Goal: Task Accomplishment & Management: Use online tool/utility

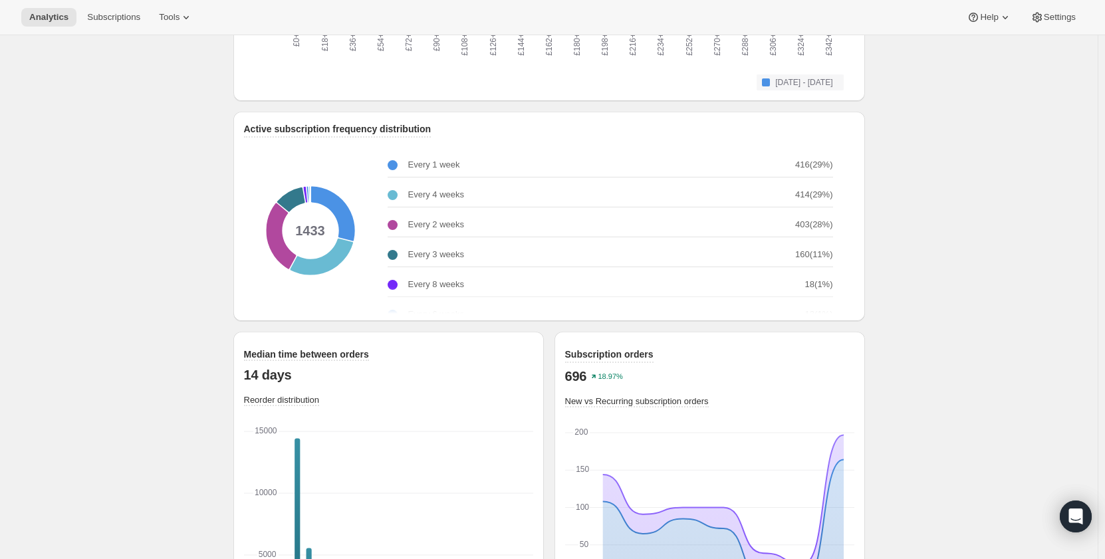
scroll to position [1596, 0]
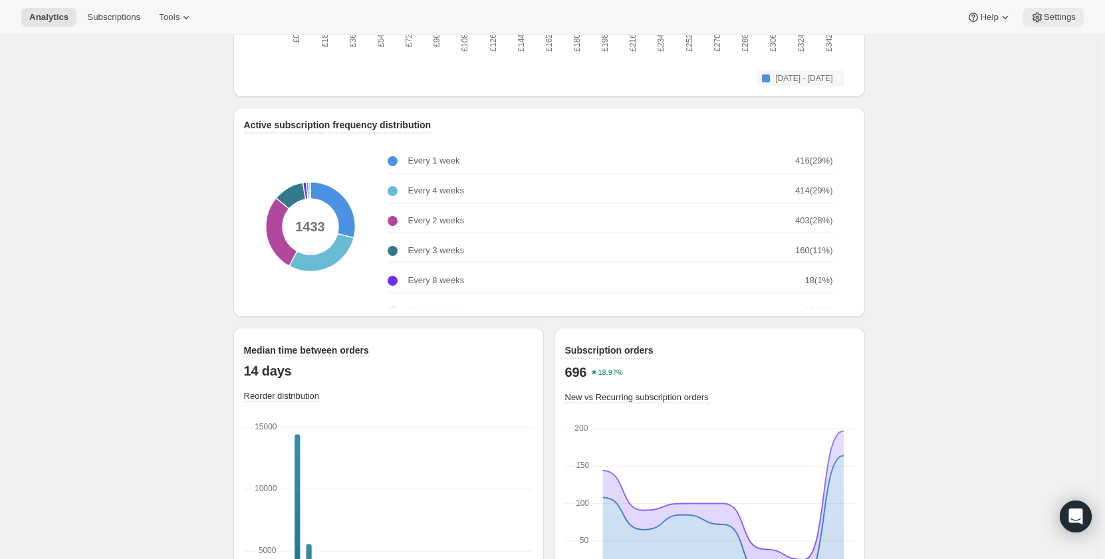
click at [1062, 19] on span "Settings" at bounding box center [1060, 17] width 32 height 11
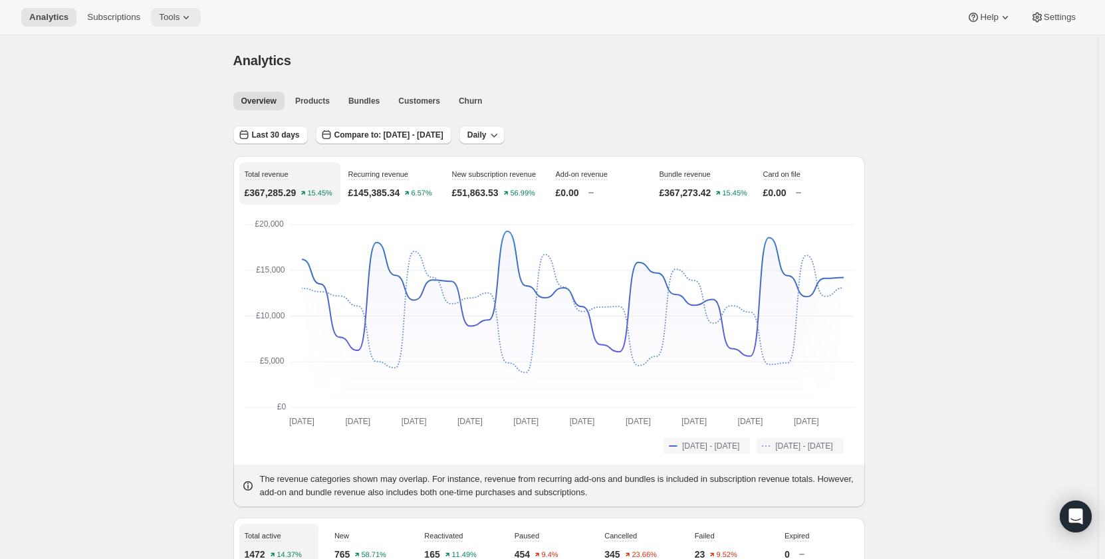
click at [159, 17] on span "Tools" at bounding box center [169, 17] width 21 height 11
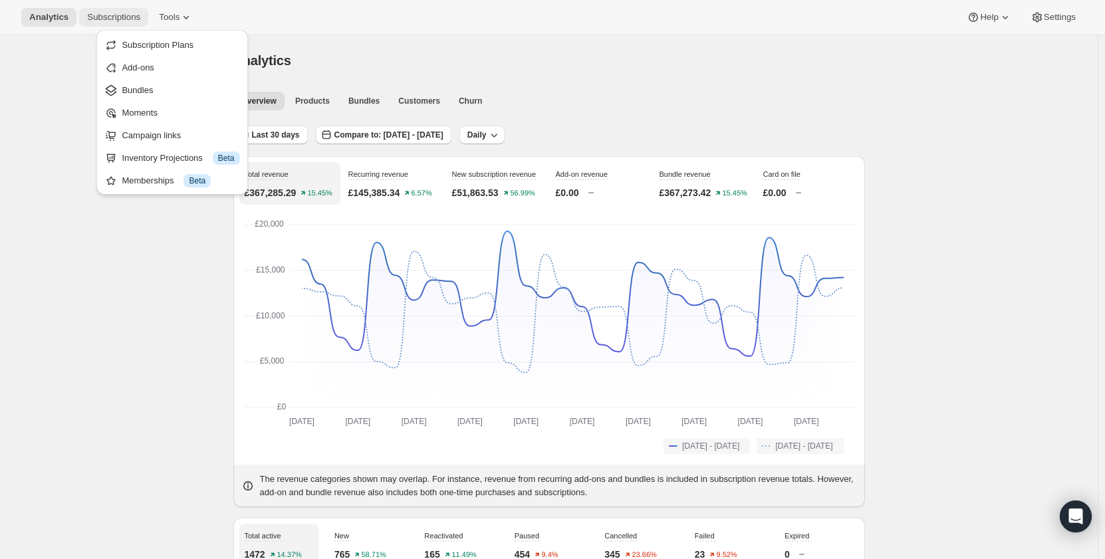
click at [124, 17] on span "Subscriptions" at bounding box center [113, 17] width 53 height 11
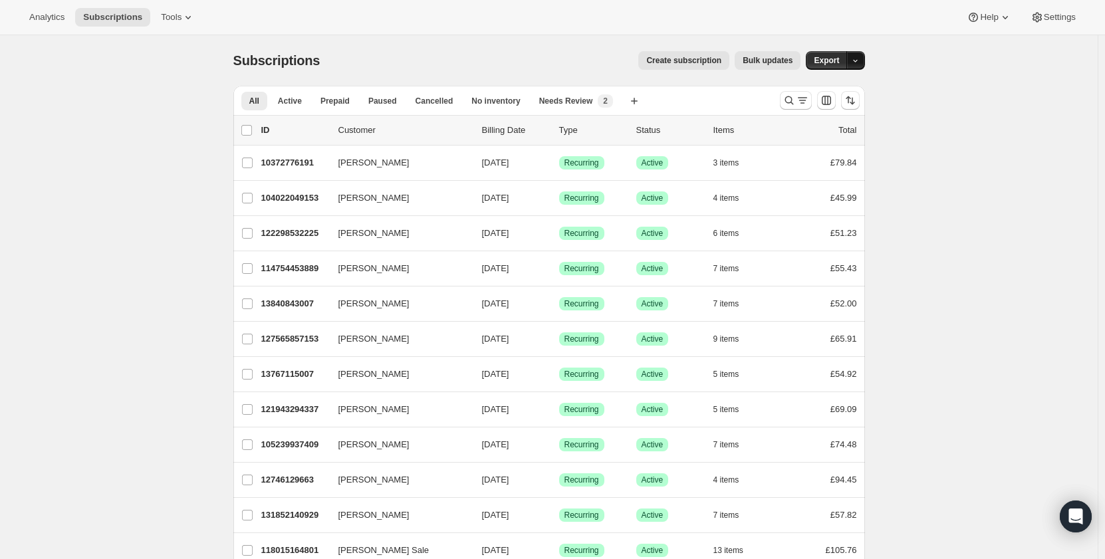
click at [859, 63] on icon "button" at bounding box center [855, 61] width 9 height 9
click at [827, 158] on span "Cancellation report" at bounding box center [791, 156] width 72 height 10
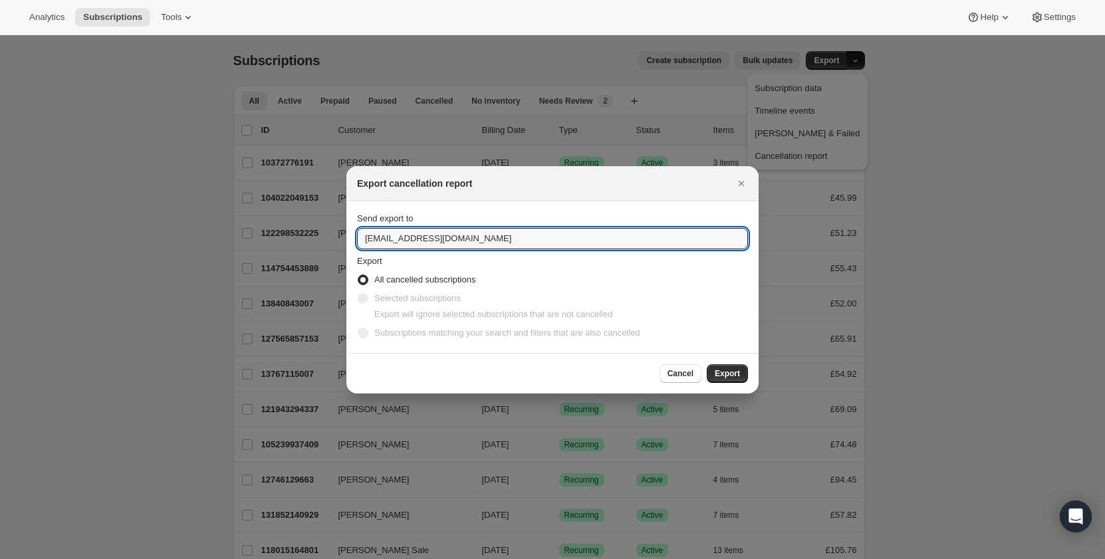
drag, startPoint x: 384, startPoint y: 241, endPoint x: 385, endPoint y: 221, distance: 20.0
click at [365, 235] on input "[EMAIL_ADDRESS][DOMAIN_NAME]" at bounding box center [552, 238] width 391 height 21
type input "[PERSON_NAME][EMAIL_ADDRESS][DOMAIN_NAME]"
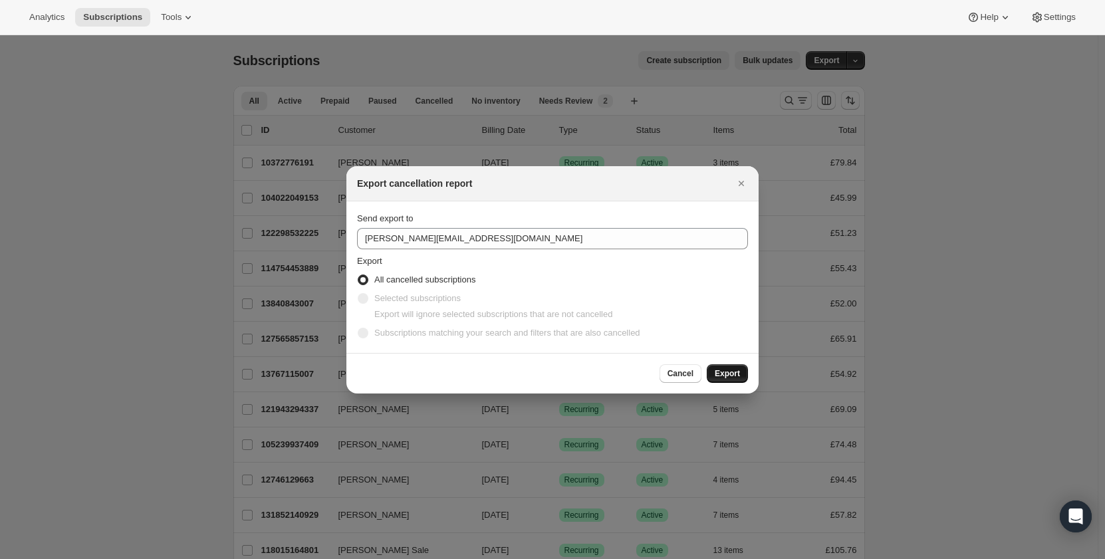
click at [730, 373] on span "Export" at bounding box center [727, 373] width 25 height 11
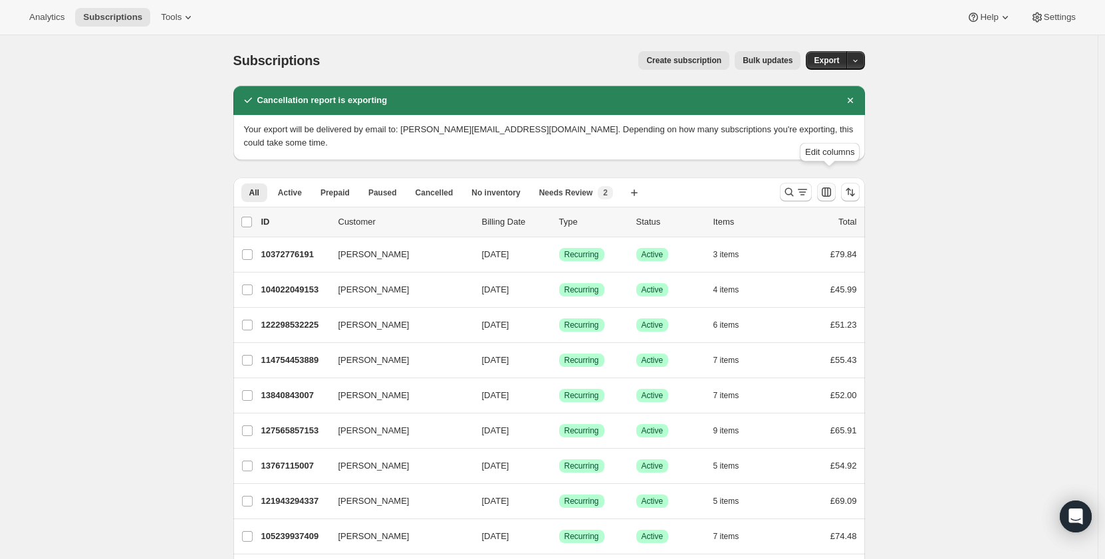
click at [827, 186] on icon "Customize table column order and visibility" at bounding box center [826, 192] width 13 height 13
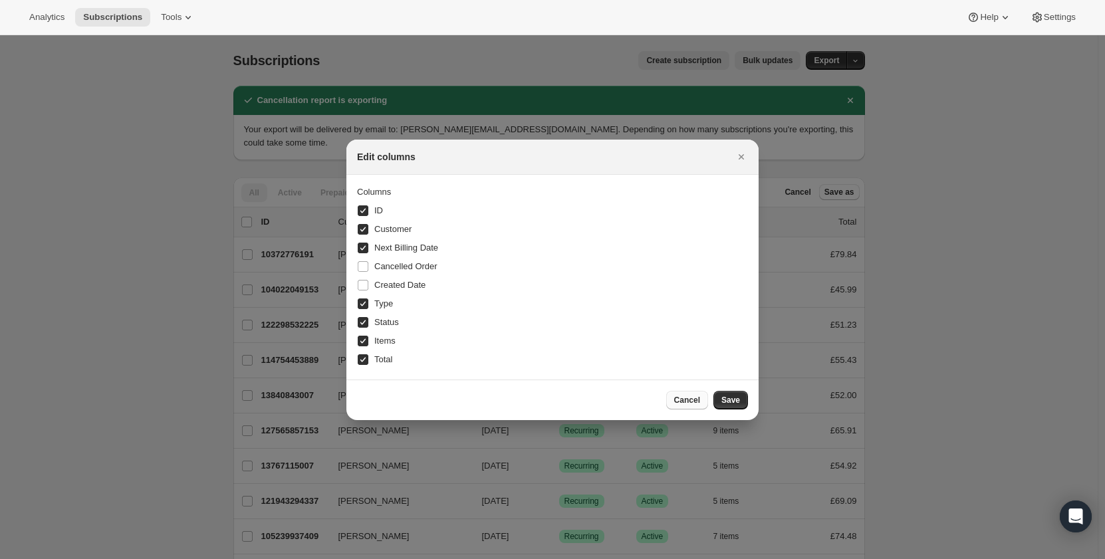
click at [703, 406] on button "Cancel" at bounding box center [687, 400] width 42 height 19
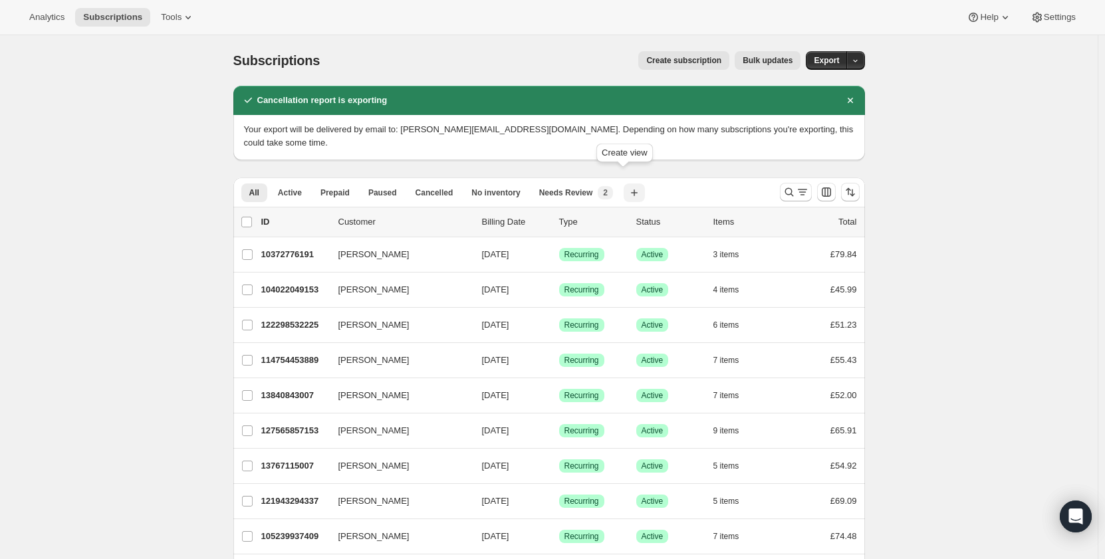
click at [628, 186] on icon "button" at bounding box center [634, 192] width 13 height 13
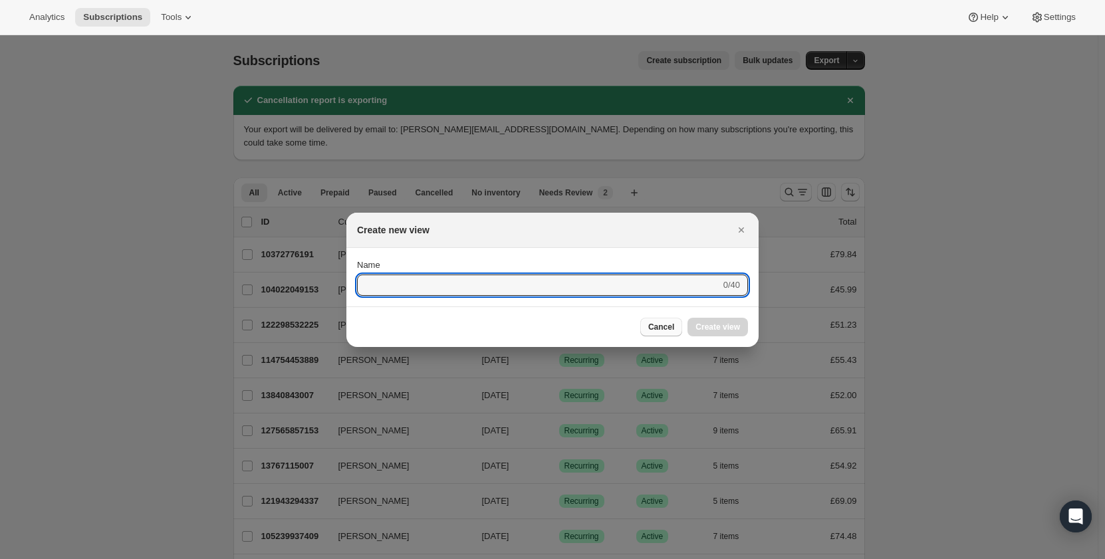
click at [672, 334] on button "Cancel" at bounding box center [662, 327] width 42 height 19
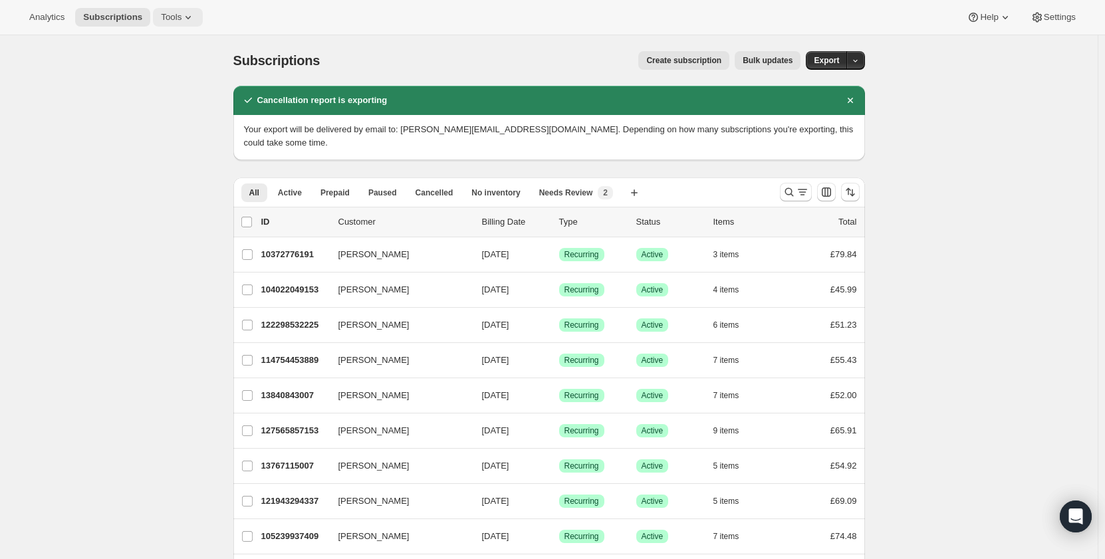
click at [165, 21] on span "Tools" at bounding box center [171, 17] width 21 height 11
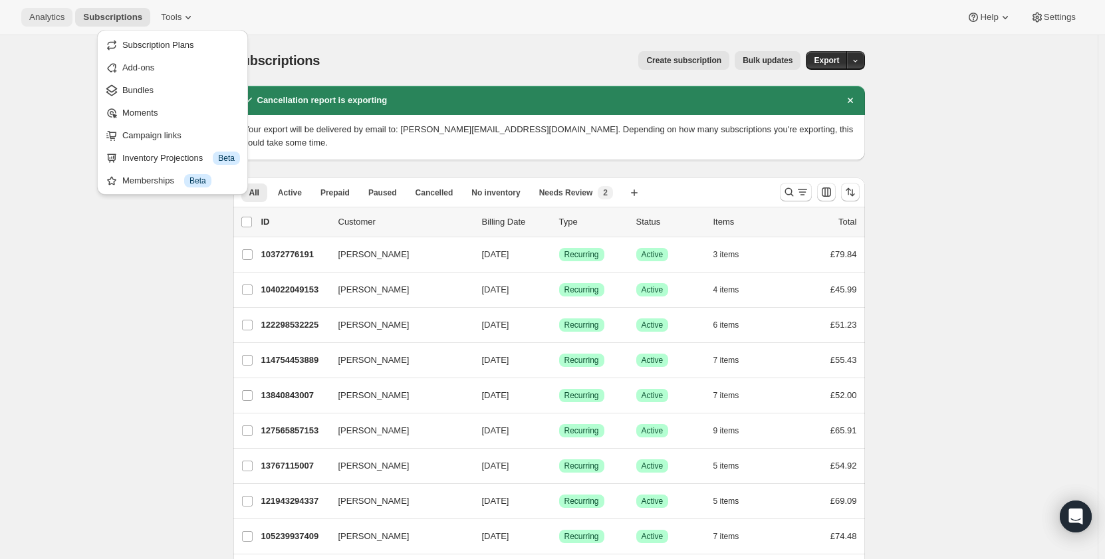
click at [48, 20] on span "Analytics" at bounding box center [46, 17] width 35 height 11
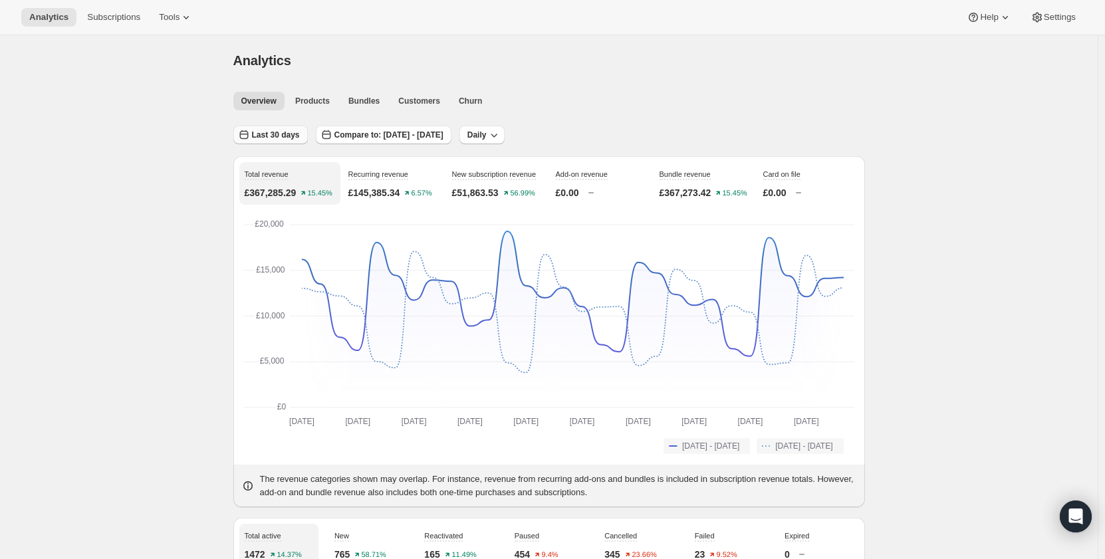
click at [274, 137] on span "Last 30 days" at bounding box center [276, 135] width 48 height 11
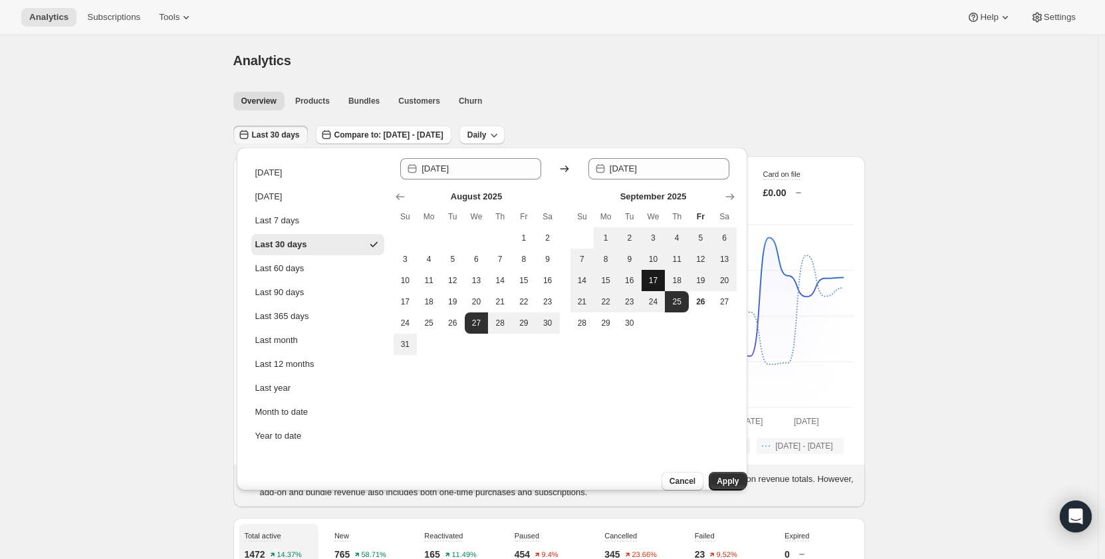
click at [654, 276] on span "17" at bounding box center [653, 280] width 13 height 11
type input "[DATE]"
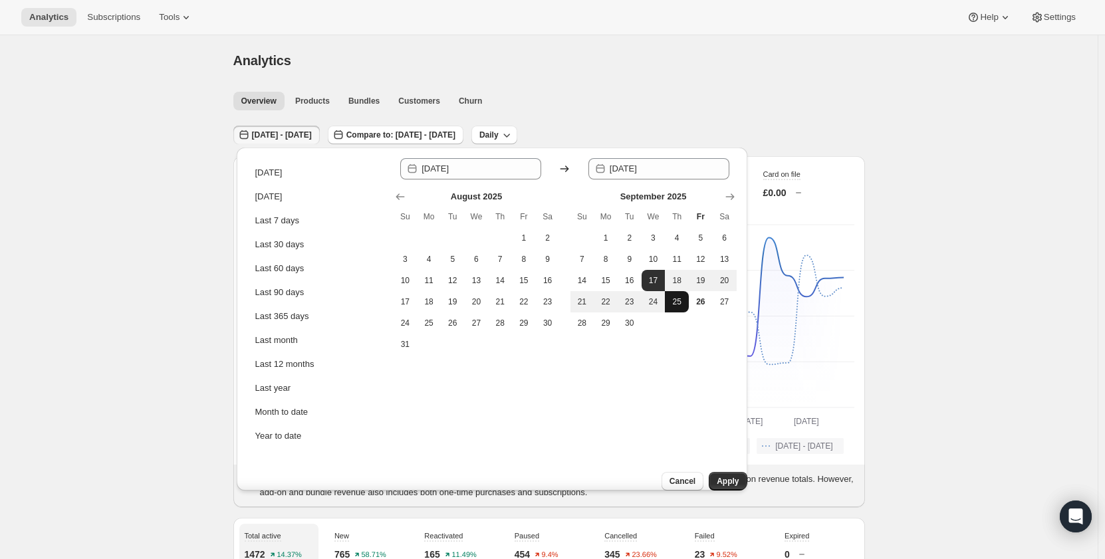
click at [673, 303] on span "25" at bounding box center [676, 302] width 13 height 11
type input "[DATE]"
drag, startPoint x: 718, startPoint y: 472, endPoint x: 550, endPoint y: 428, distance: 174.1
click at [717, 476] on span "Apply" at bounding box center [728, 481] width 22 height 11
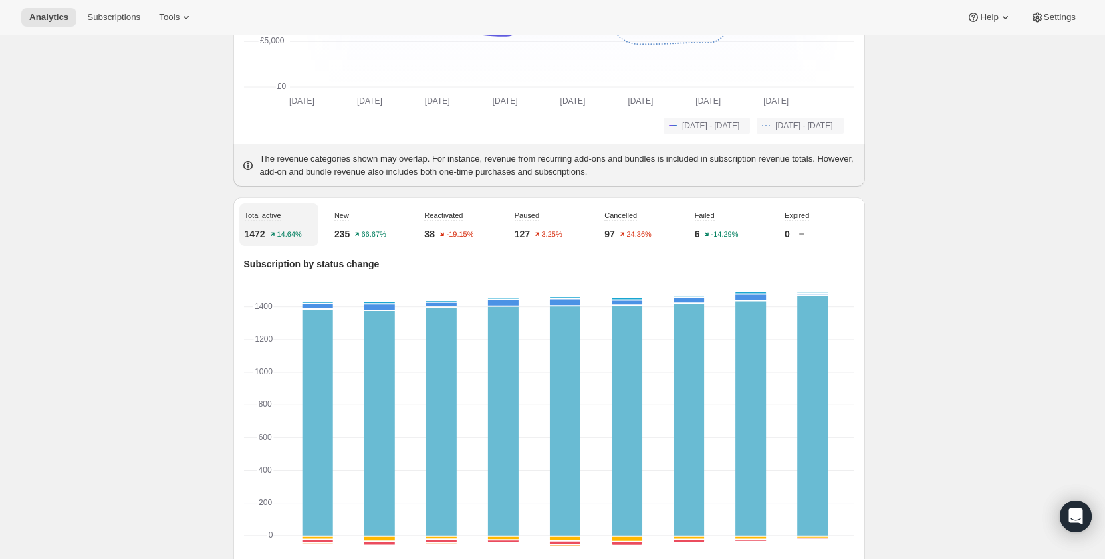
scroll to position [466, 0]
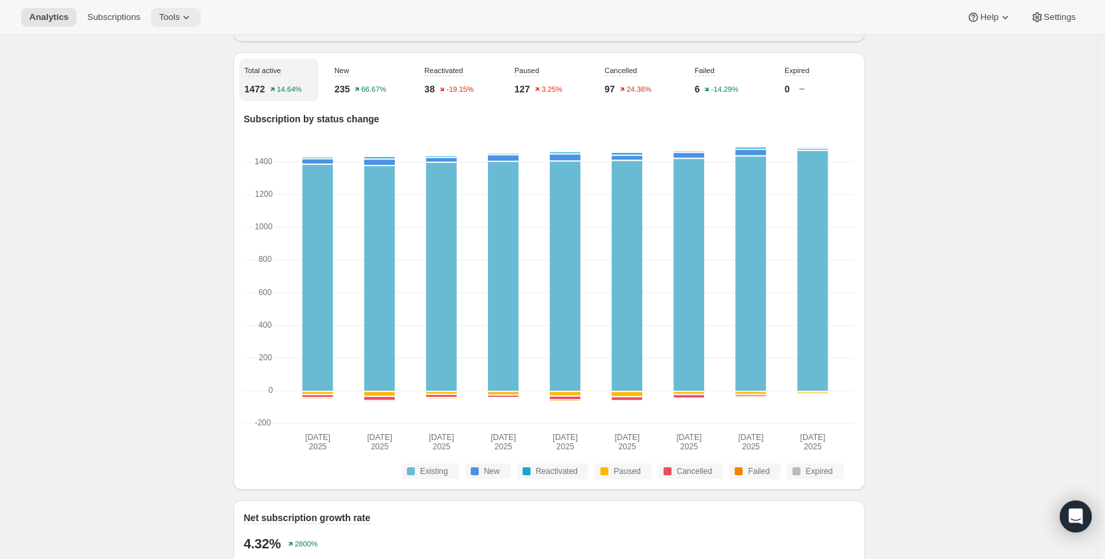
click at [171, 18] on span "Tools" at bounding box center [169, 17] width 21 height 11
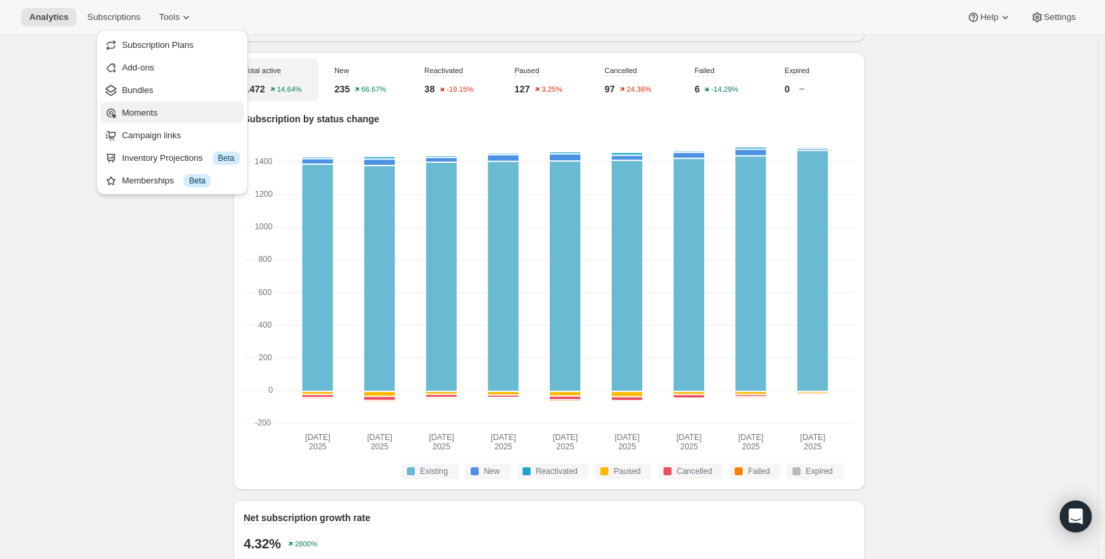
click at [164, 112] on span "Moments" at bounding box center [181, 112] width 118 height 13
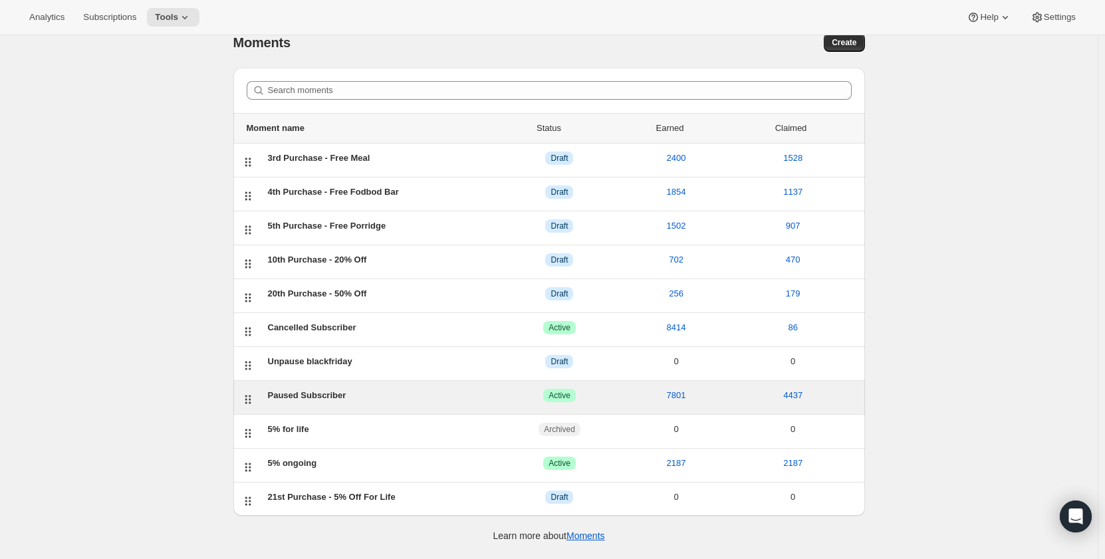
scroll to position [35, 0]
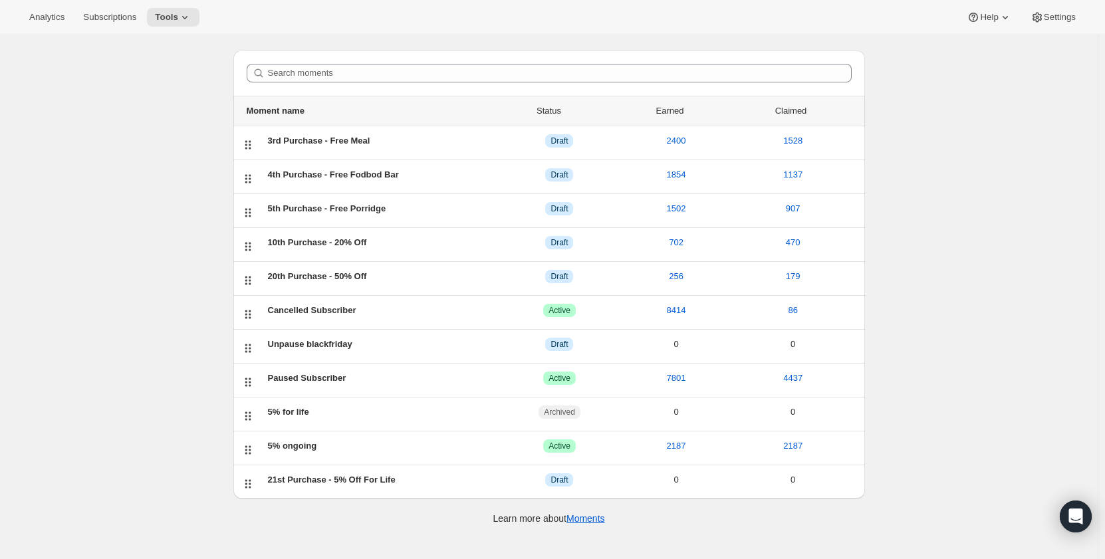
drag, startPoint x: 295, startPoint y: 379, endPoint x: 185, endPoint y: 330, distance: 120.9
click at [152, 319] on div "Moments. This page is ready Moments Create Search moments Moment name Status Ea…" at bounding box center [549, 279] width 1098 height 559
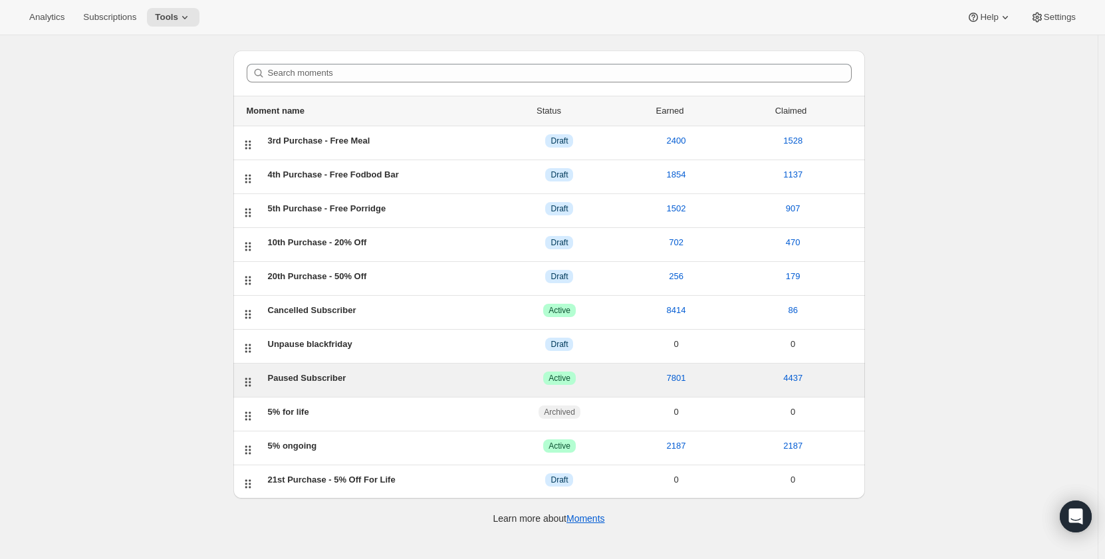
click at [304, 370] on div "Paused Subscriber ACTIVE Active 7801 4437" at bounding box center [549, 380] width 632 height 33
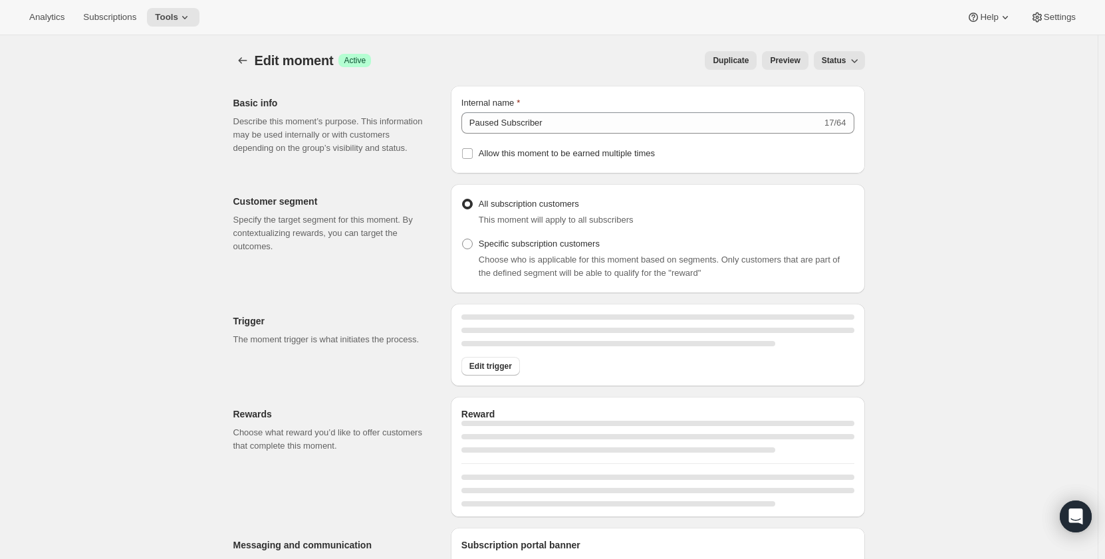
select select "FIXED_AMOUNT"
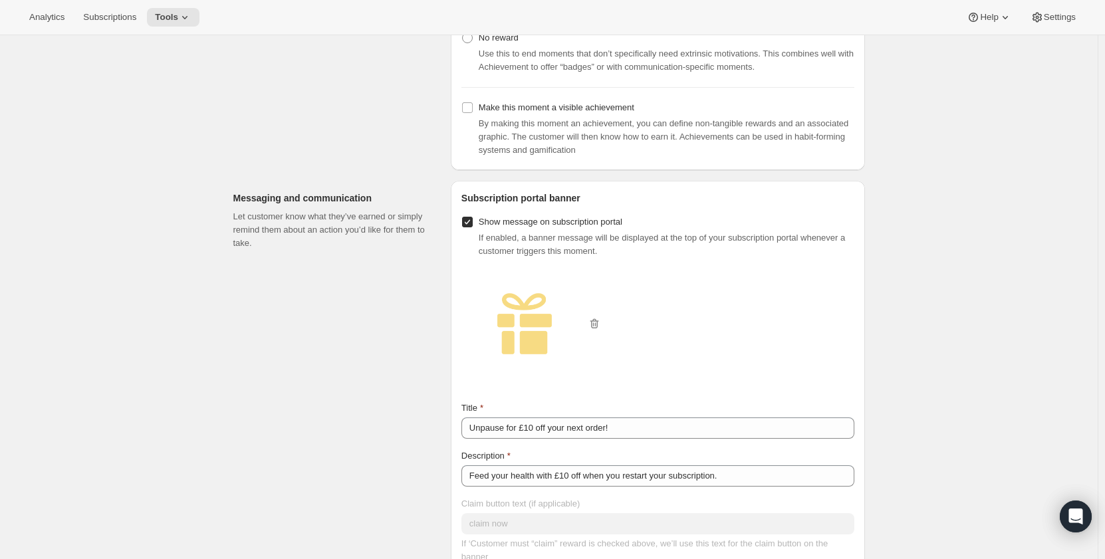
scroll to position [732, 0]
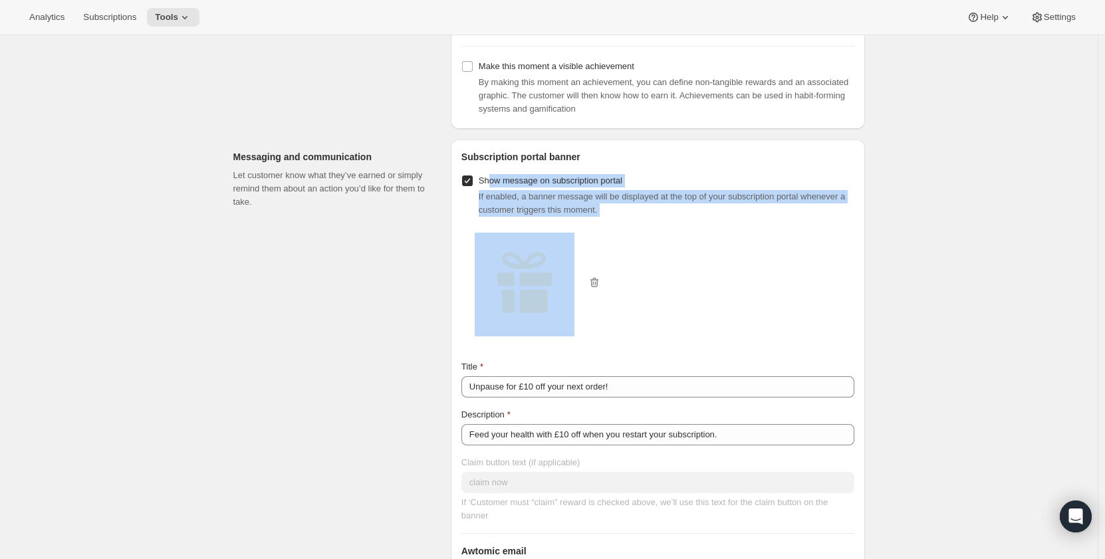
drag, startPoint x: 494, startPoint y: 186, endPoint x: 599, endPoint y: 221, distance: 111.1
click at [599, 221] on div "Show message on subscription portal If enabled, a banner message will be displa…" at bounding box center [658, 347] width 393 height 351
click at [579, 208] on span "If enabled, a banner message will be displayed at the top of your subscription …" at bounding box center [662, 203] width 366 height 23
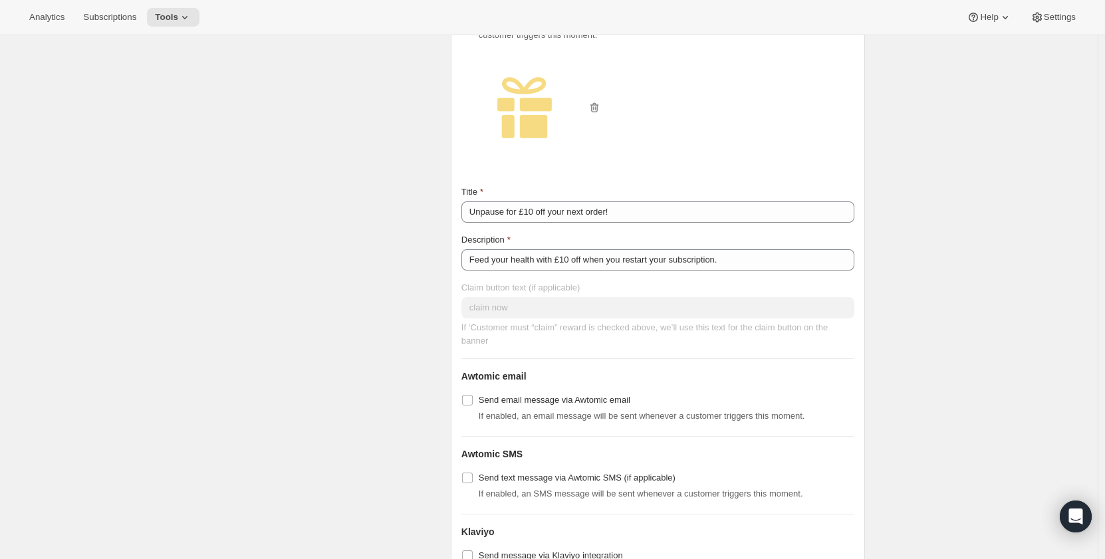
scroll to position [931, 0]
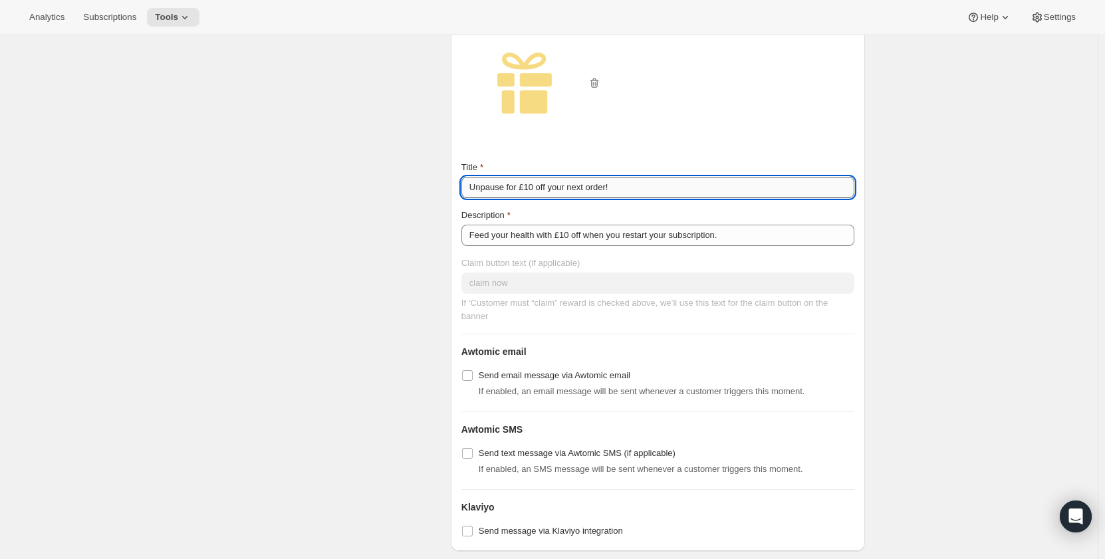
drag, startPoint x: 622, startPoint y: 188, endPoint x: 467, endPoint y: 192, distance: 155.0
click at [467, 192] on input "Unpause for £10 off your next order!" at bounding box center [658, 187] width 393 height 21
click at [411, 231] on div "Messaging and communication Let customer know what they’ve earned or simply rem…" at bounding box center [336, 245] width 207 height 611
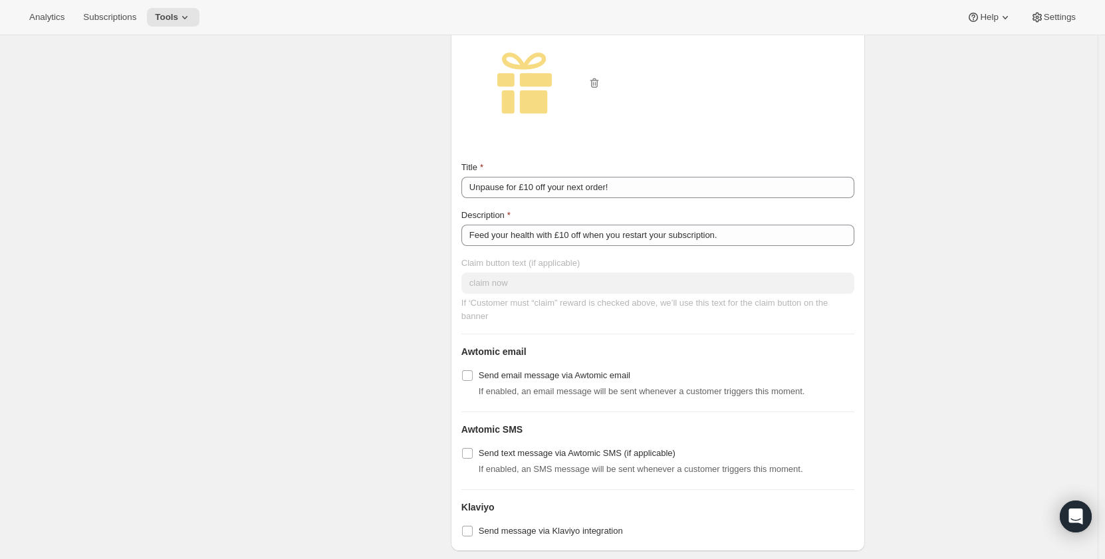
drag, startPoint x: 271, startPoint y: 190, endPoint x: 267, endPoint y: 184, distance: 7.2
click at [271, 190] on div "Messaging and communication Let customer know what they’ve earned or simply rem…" at bounding box center [336, 245] width 207 height 611
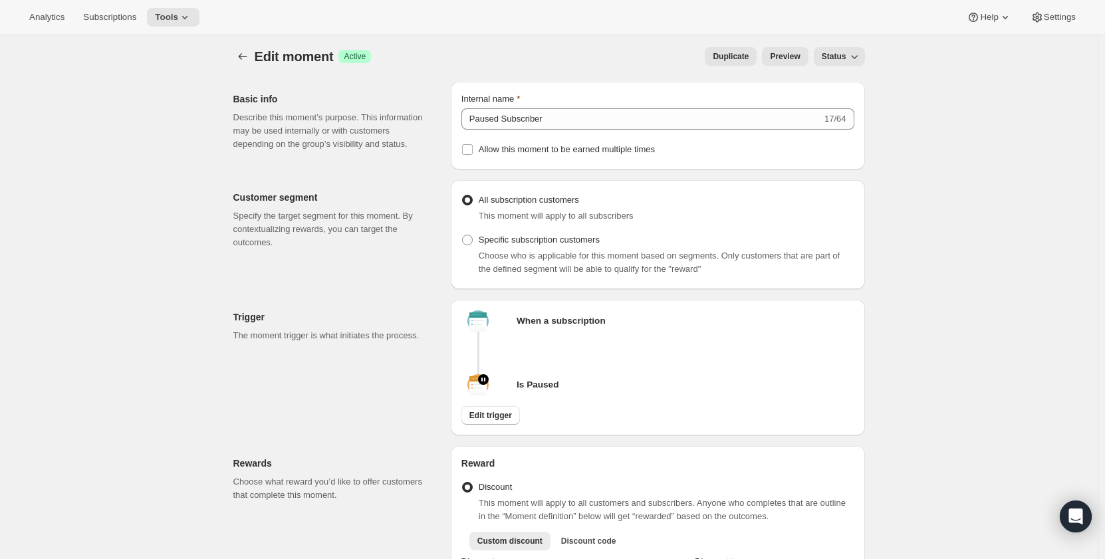
scroll to position [0, 0]
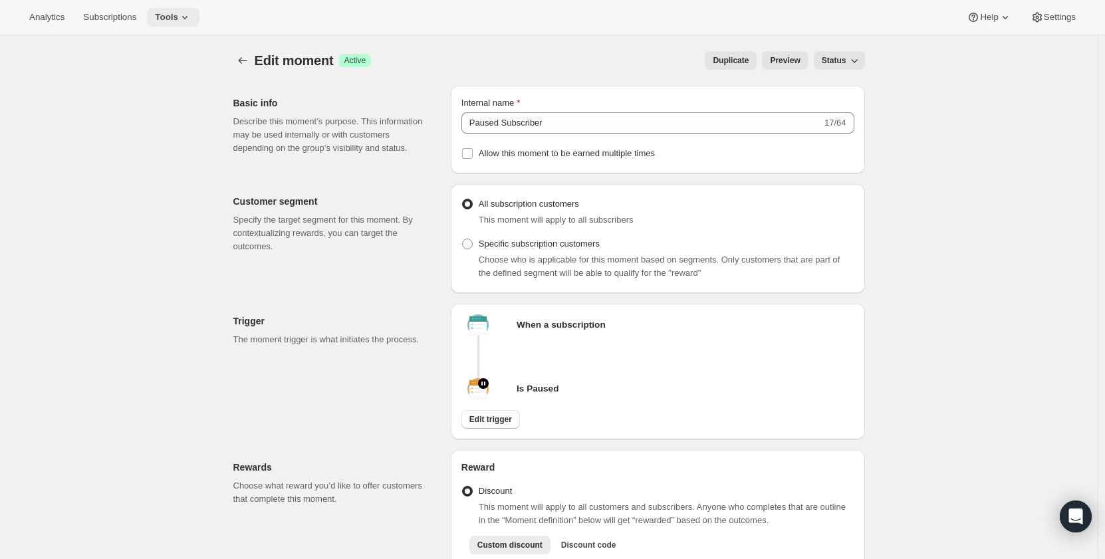
click at [164, 17] on span "Tools" at bounding box center [166, 17] width 23 height 11
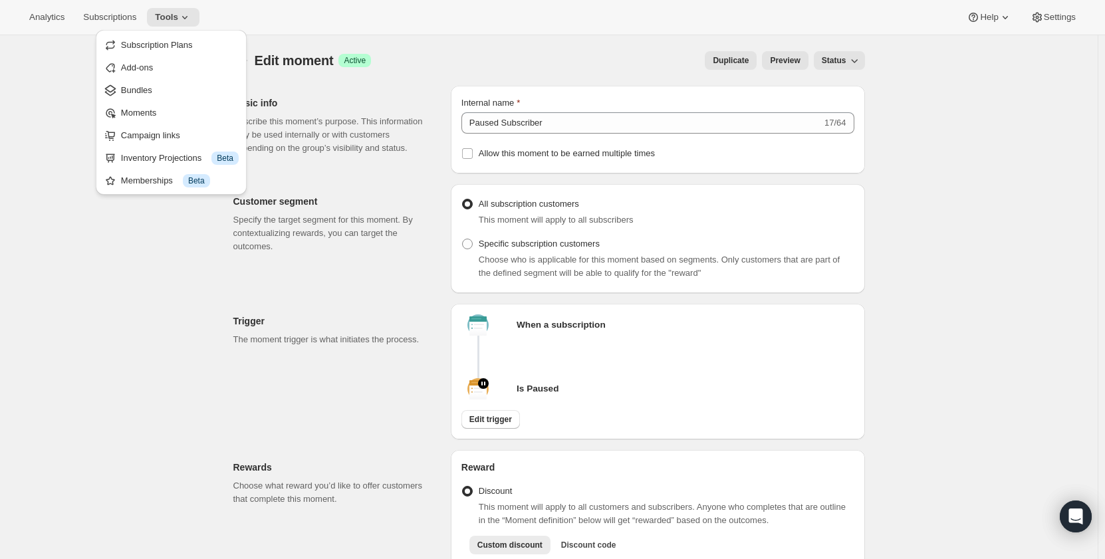
click at [174, 112] on span "Moments" at bounding box center [180, 112] width 118 height 13
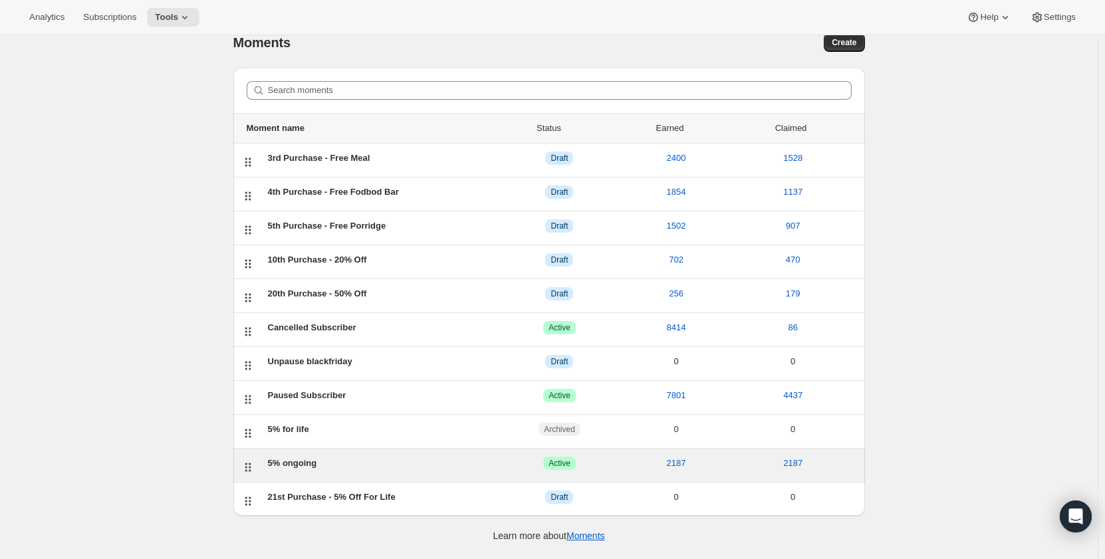
scroll to position [35, 0]
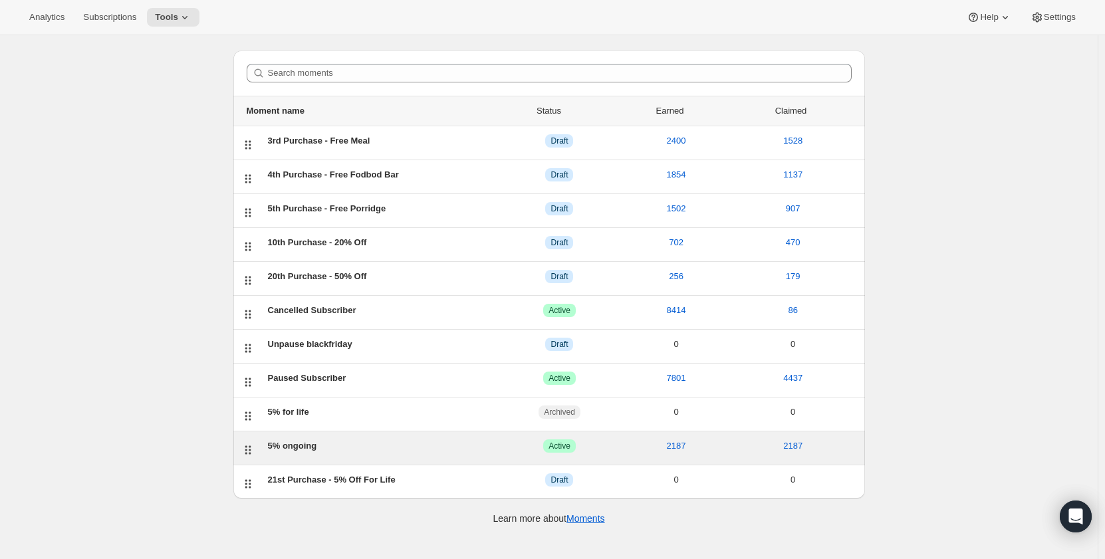
click at [274, 448] on div "5% ongoing" at bounding box center [384, 446] width 233 height 13
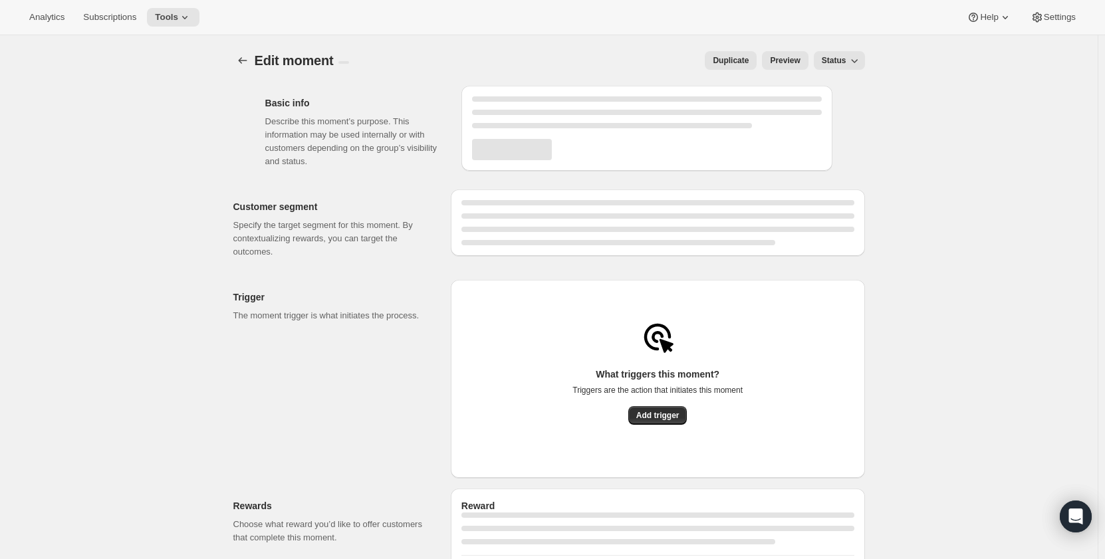
select select "INDEFINETELY"
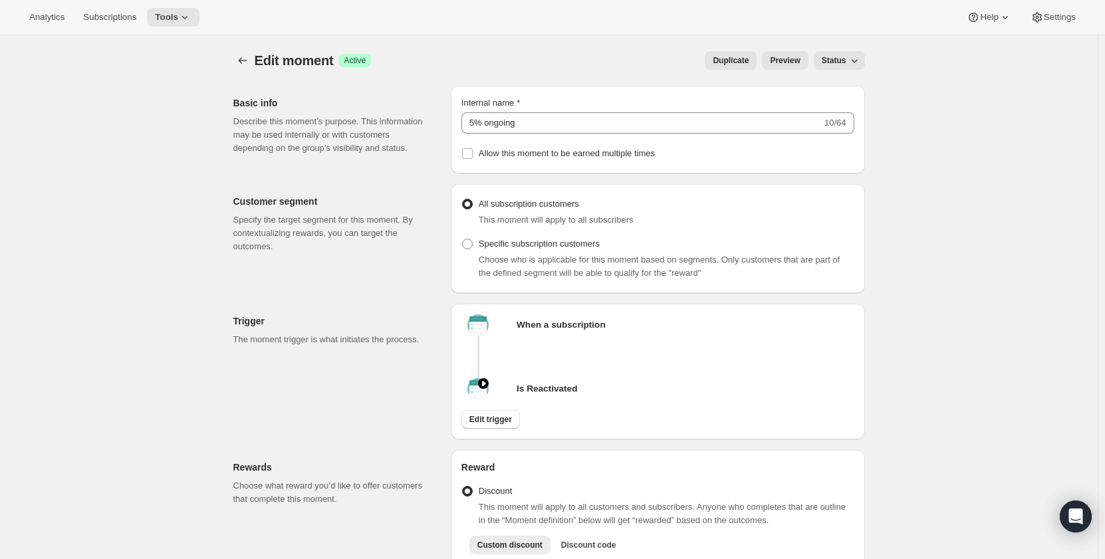
drag, startPoint x: 544, startPoint y: 390, endPoint x: 585, endPoint y: 390, distance: 41.2
click at [585, 390] on section "When a subscription Is Reactivated" at bounding box center [658, 357] width 393 height 85
click at [184, 21] on icon at bounding box center [184, 17] width 13 height 13
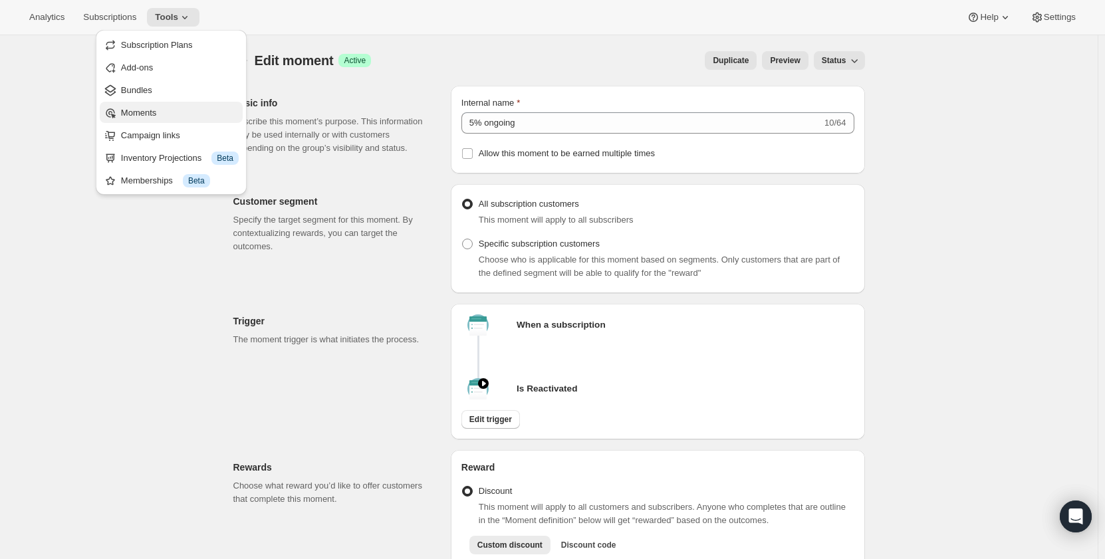
click at [156, 116] on span "Moments" at bounding box center [138, 113] width 35 height 10
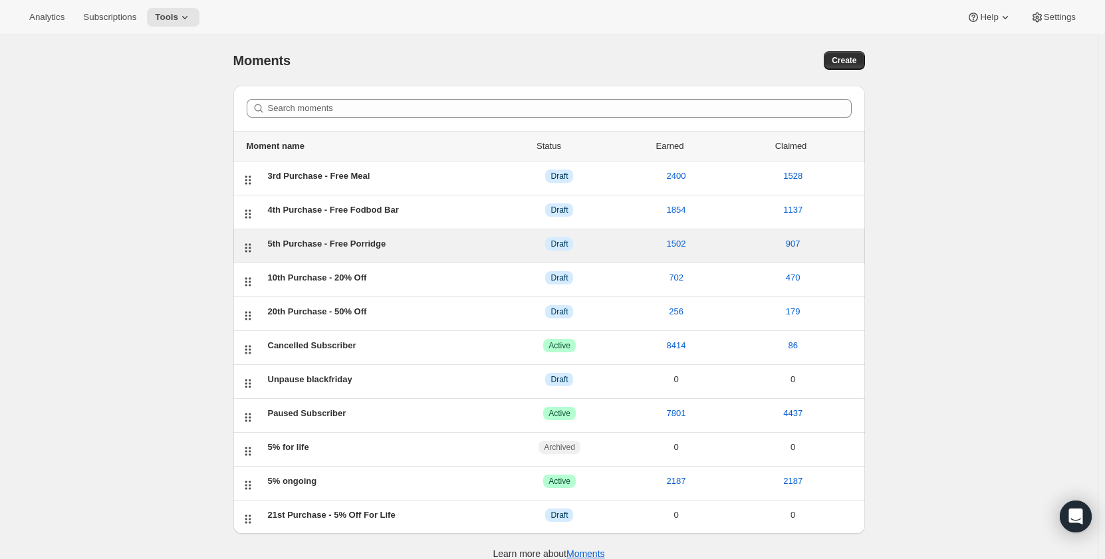
click at [347, 246] on div "5th Purchase - Free Porridge" at bounding box center [384, 243] width 233 height 13
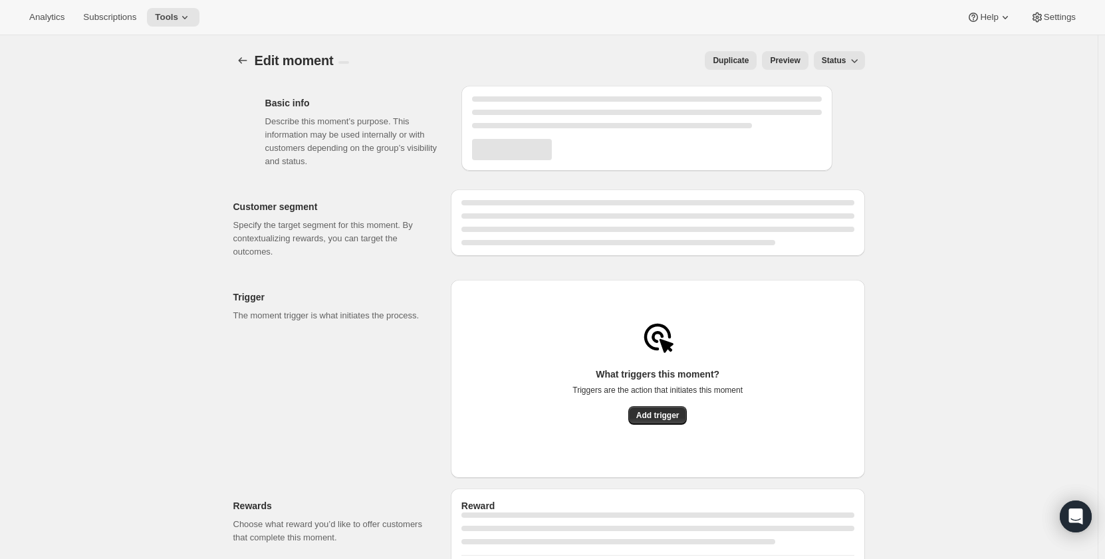
select select "FIXED_AMOUNT"
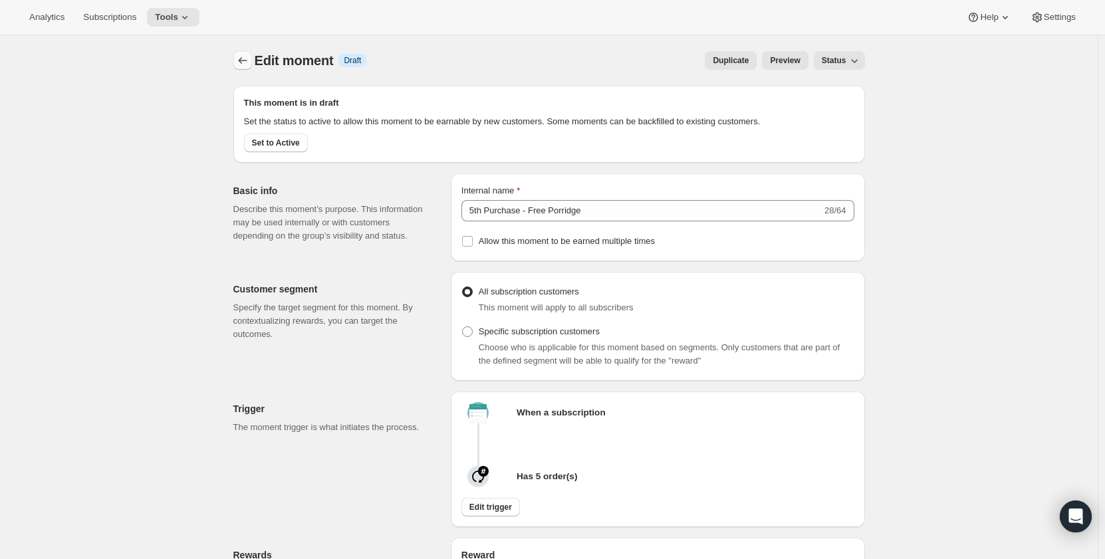
click at [245, 64] on icon "Create moment" at bounding box center [242, 60] width 13 height 13
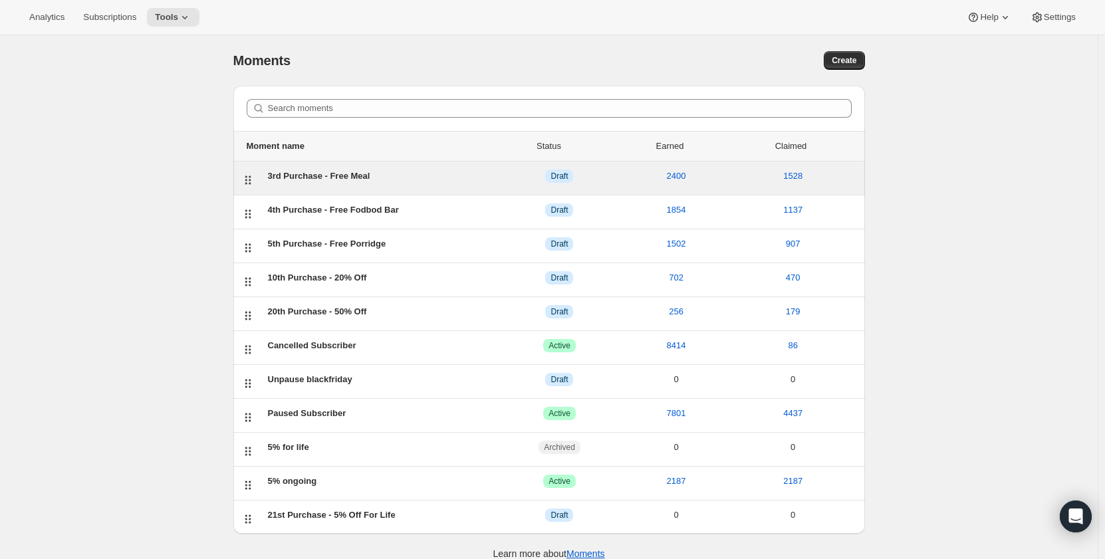
click at [314, 180] on div "3rd Purchase - Free Meal" at bounding box center [384, 176] width 233 height 13
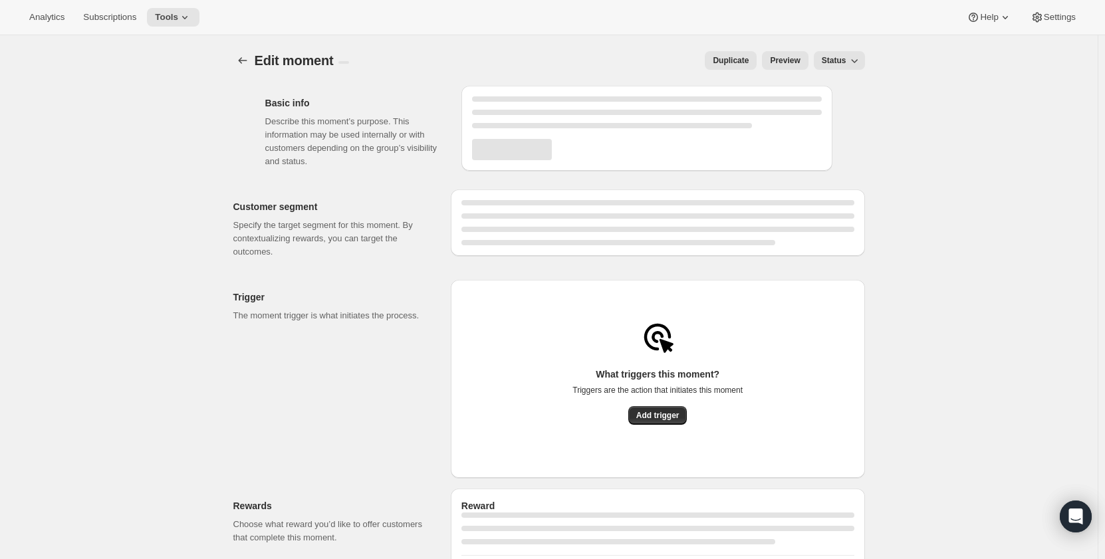
select select "FIXED_AMOUNT"
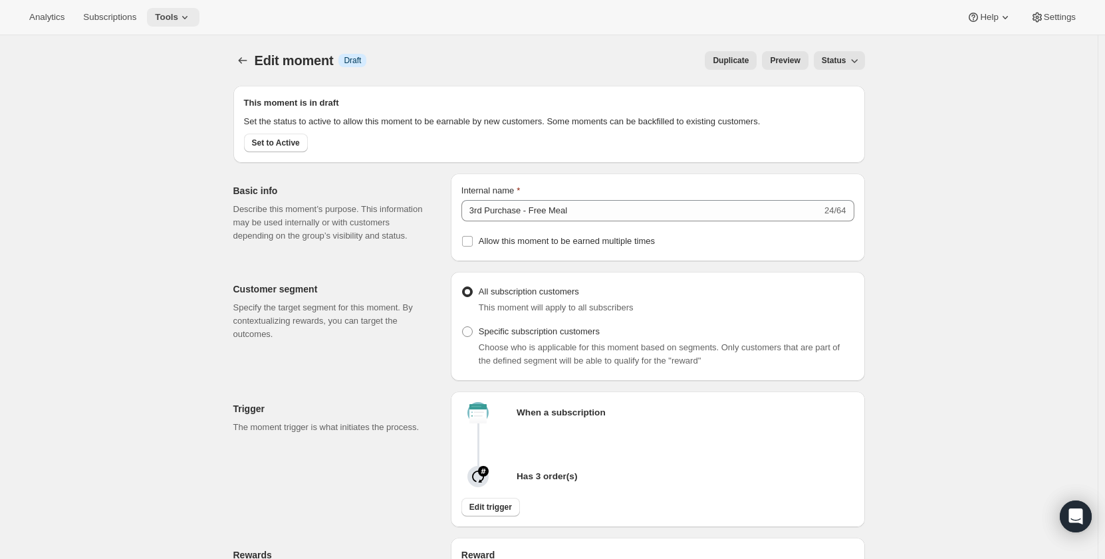
click at [172, 18] on span "Tools" at bounding box center [166, 17] width 23 height 11
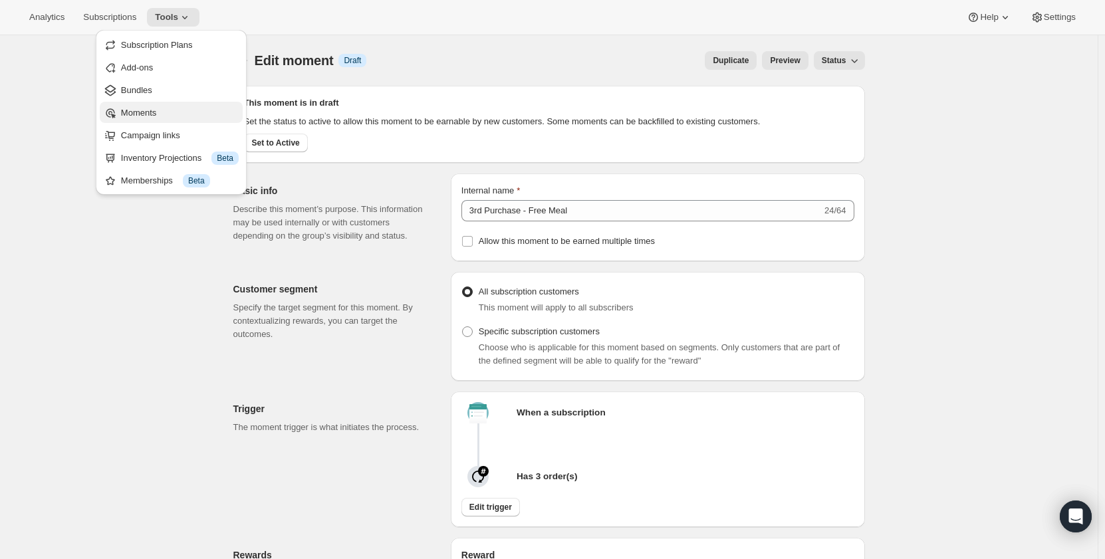
click at [149, 116] on span "Moments" at bounding box center [138, 113] width 35 height 10
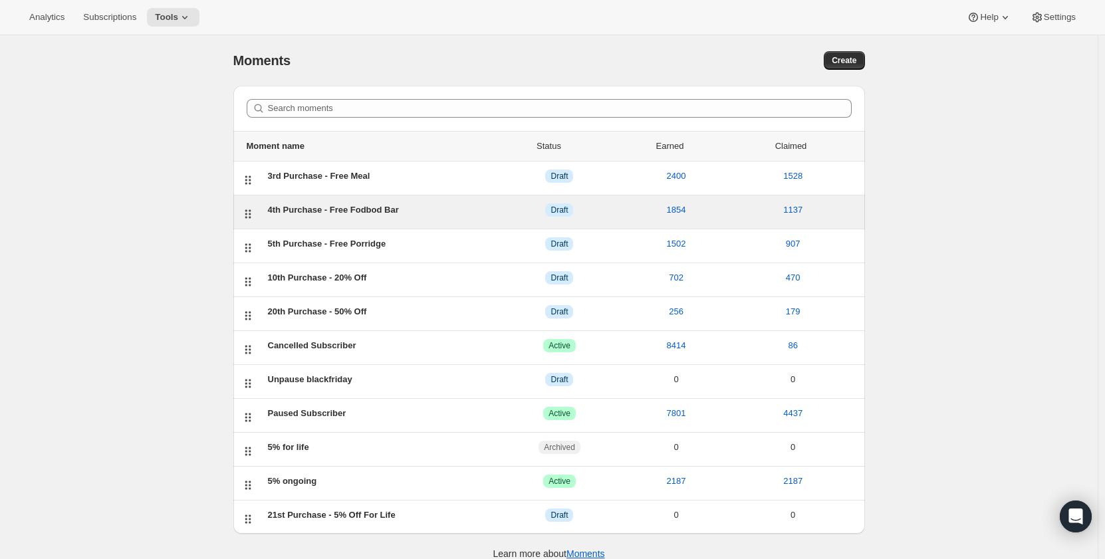
click at [339, 209] on div "4th Purchase - Free Fodbod Bar" at bounding box center [384, 210] width 233 height 13
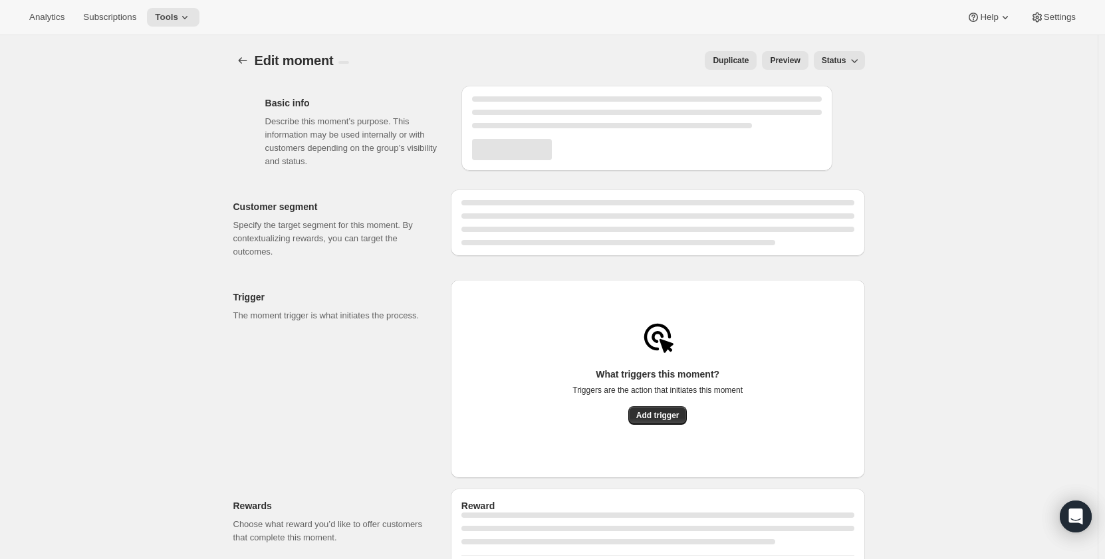
select select "FIXED_AMOUNT"
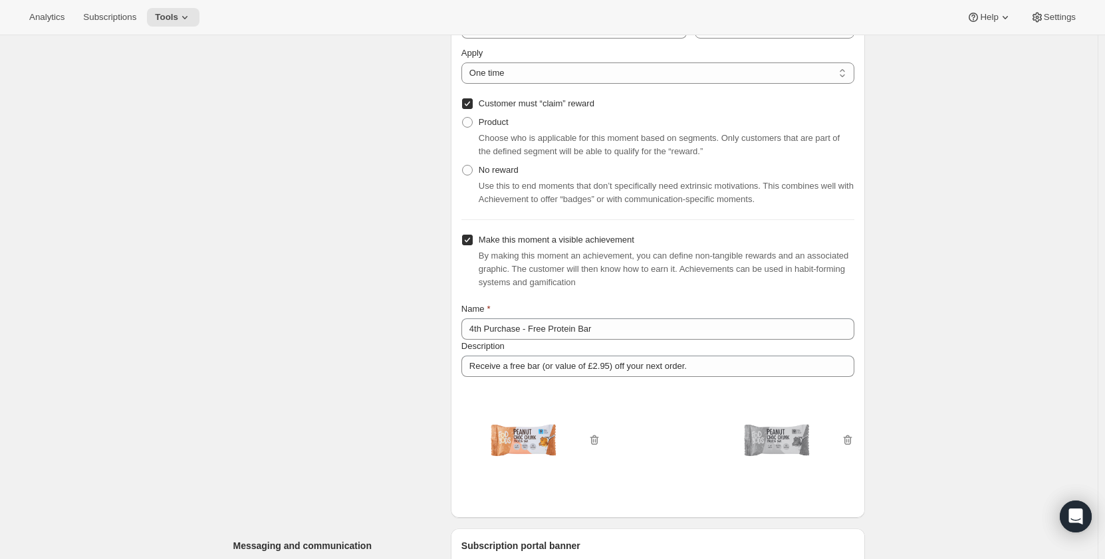
scroll to position [665, 0]
